Goal: Register for event/course

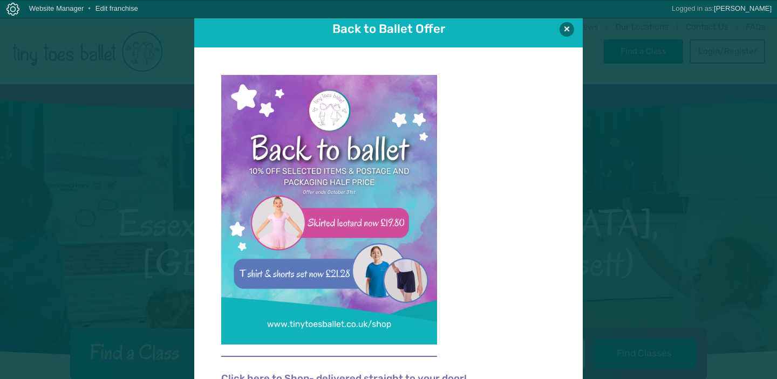
scroll to position [11, 0]
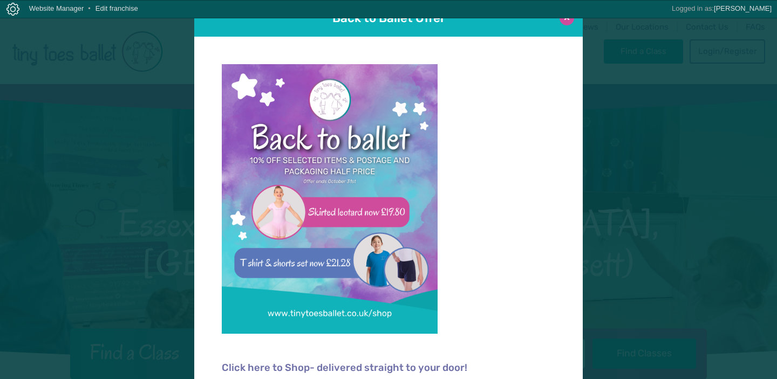
click at [569, 20] on button at bounding box center [566, 18] width 15 height 15
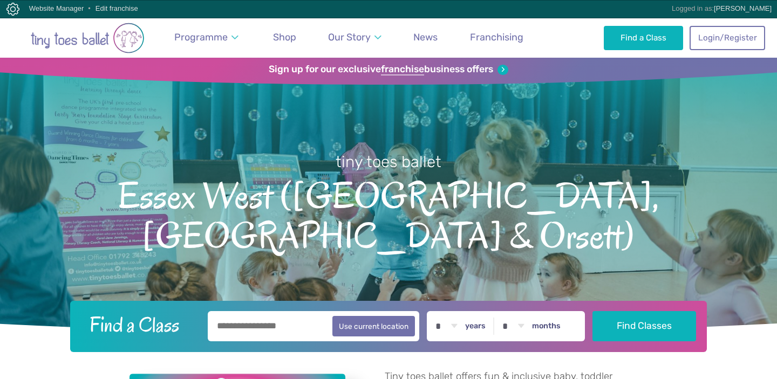
scroll to position [59, 0]
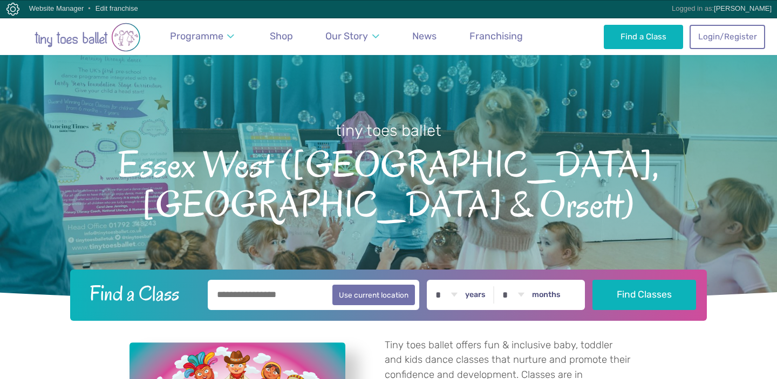
click at [252, 289] on input "text" at bounding box center [313, 295] width 211 height 30
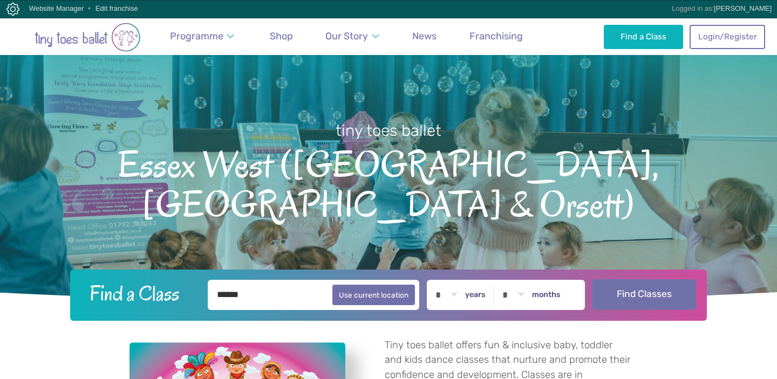
type input "******"
click at [644, 291] on button "Find Classes" at bounding box center [644, 294] width 104 height 30
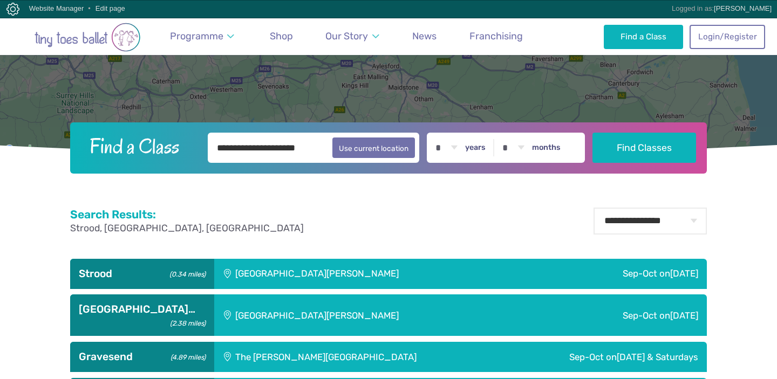
scroll to position [229, 0]
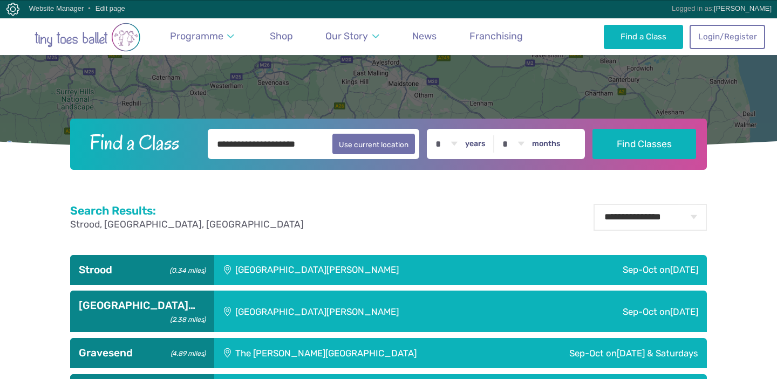
click at [418, 275] on div "[GEOGRAPHIC_DATA][PERSON_NAME]" at bounding box center [380, 270] width 332 height 30
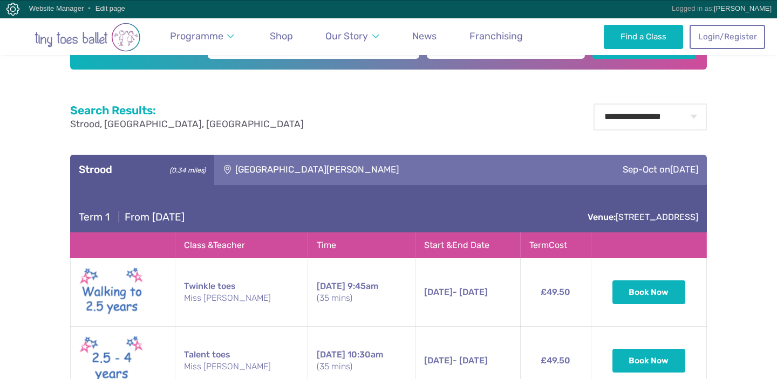
scroll to position [338, 0]
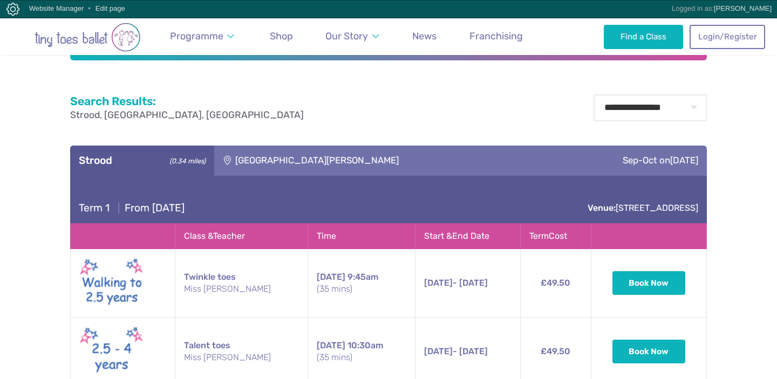
click at [224, 273] on td "Twinkle toes Miss Freya" at bounding box center [241, 283] width 133 height 69
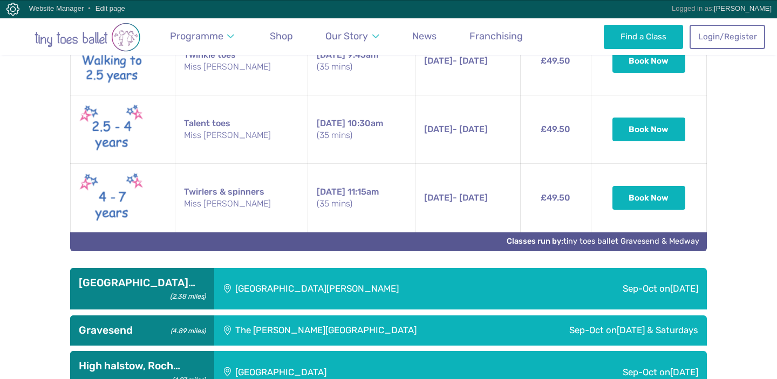
scroll to position [562, 0]
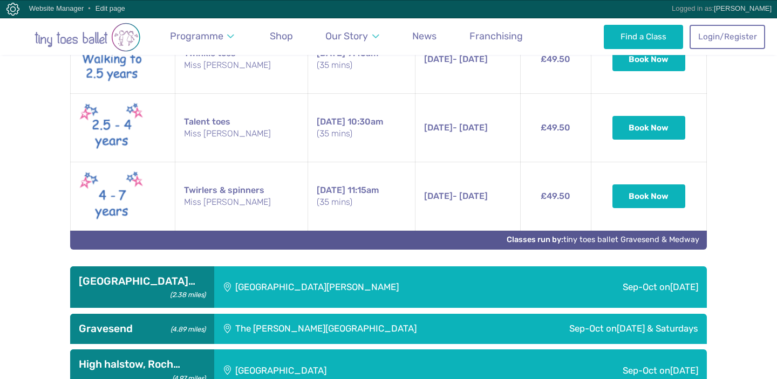
click at [367, 314] on div "The [PERSON_NAME][GEOGRAPHIC_DATA]" at bounding box center [359, 329] width 291 height 30
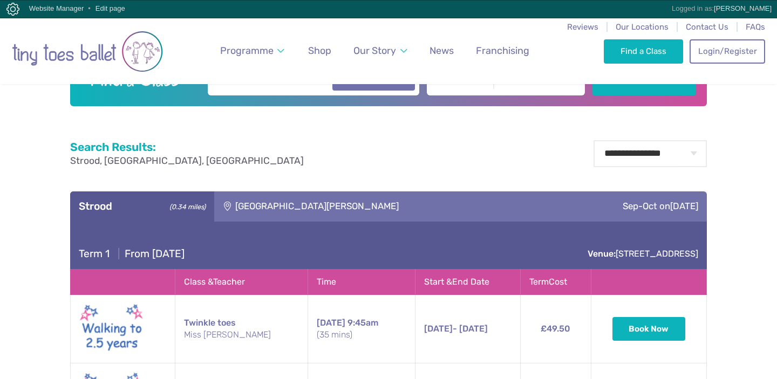
scroll to position [0, 0]
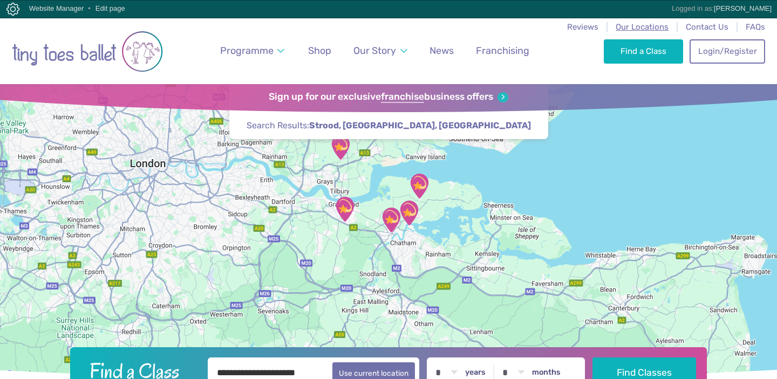
click at [651, 23] on span "Our Locations" at bounding box center [642, 27] width 53 height 10
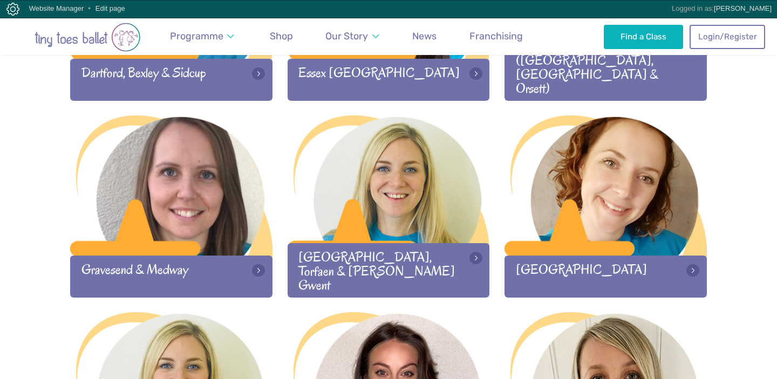
scroll to position [908, 0]
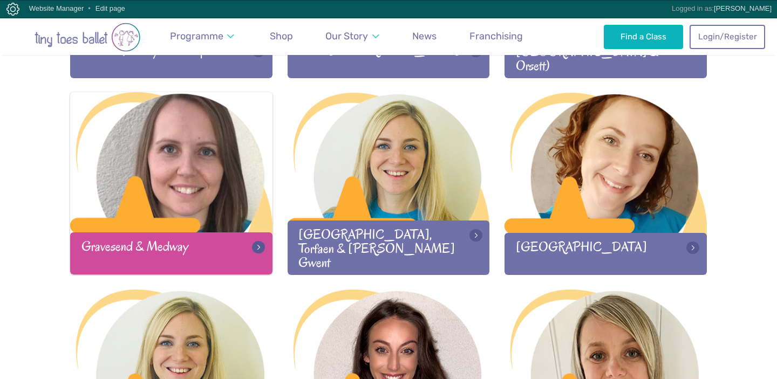
click at [171, 186] on div at bounding box center [171, 163] width 202 height 142
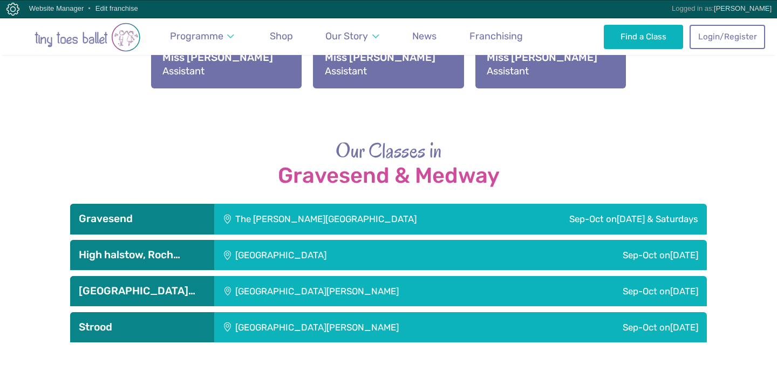
scroll to position [1714, 0]
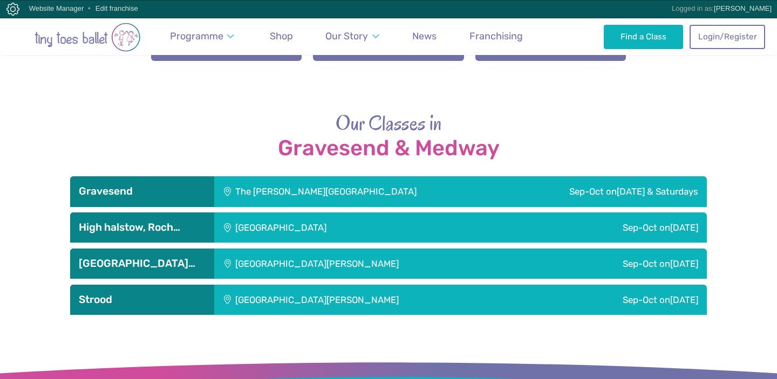
click at [411, 225] on div "[GEOGRAPHIC_DATA]" at bounding box center [353, 228] width 278 height 30
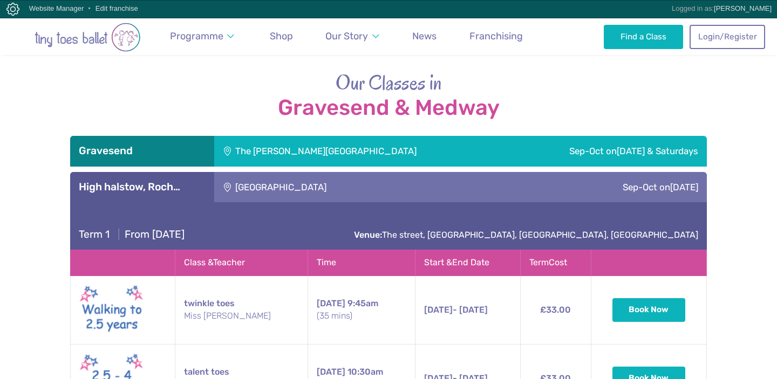
scroll to position [1760, 0]
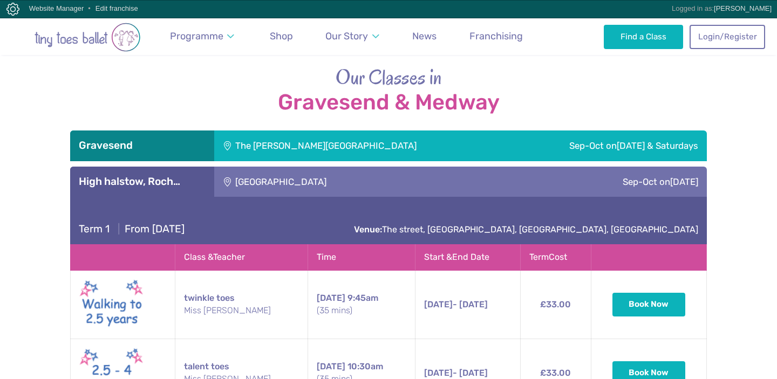
click at [374, 177] on div "[GEOGRAPHIC_DATA]" at bounding box center [353, 182] width 278 height 30
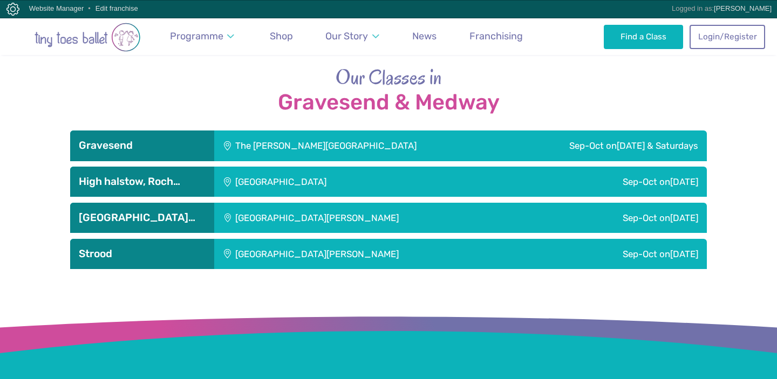
click at [350, 217] on div "[GEOGRAPHIC_DATA][PERSON_NAME]" at bounding box center [380, 218] width 332 height 30
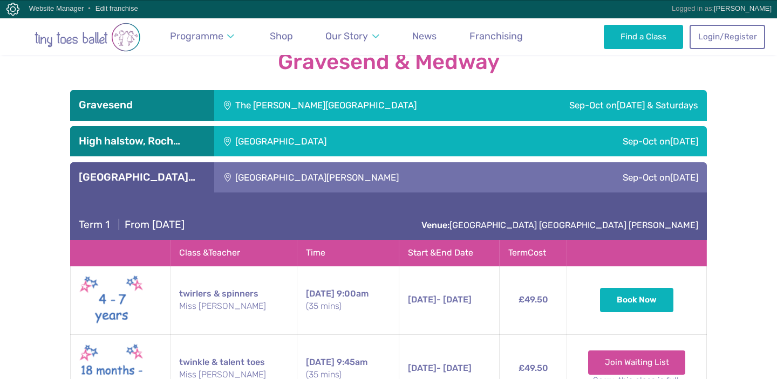
scroll to position [1801, 0]
